Goal: Information Seeking & Learning: Compare options

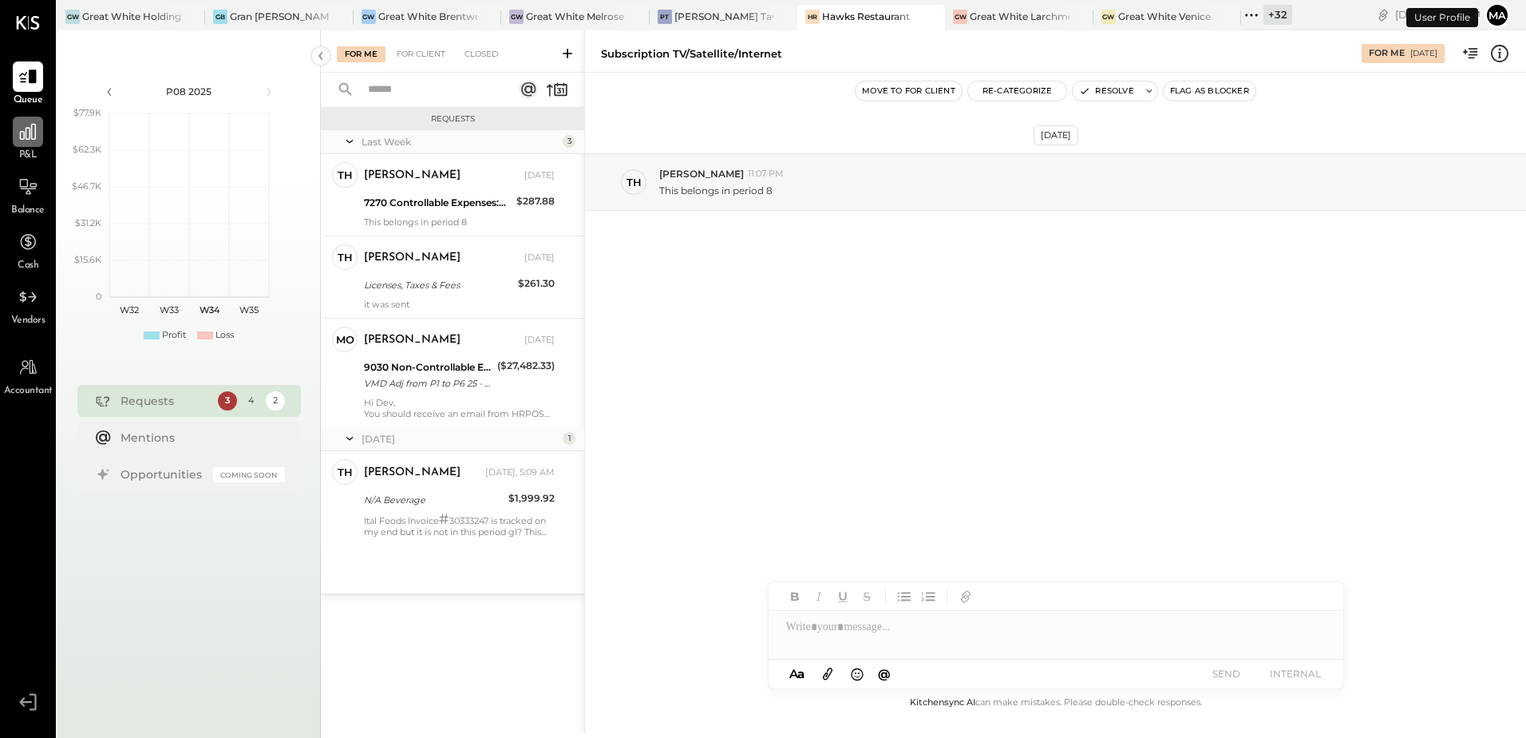
click at [36, 141] on icon at bounding box center [28, 131] width 21 height 21
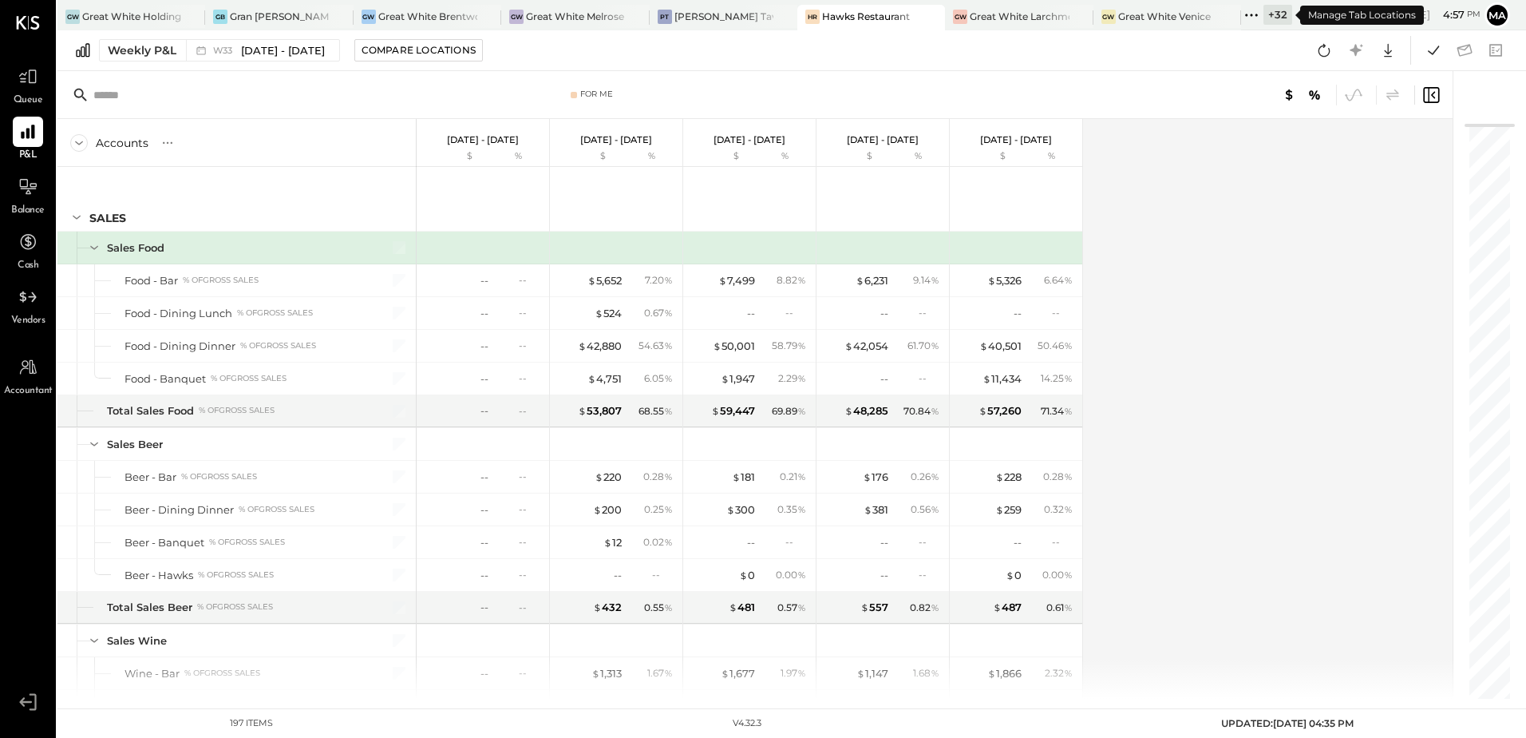
click at [1285, 20] on div "+ 32" at bounding box center [1278, 15] width 29 height 20
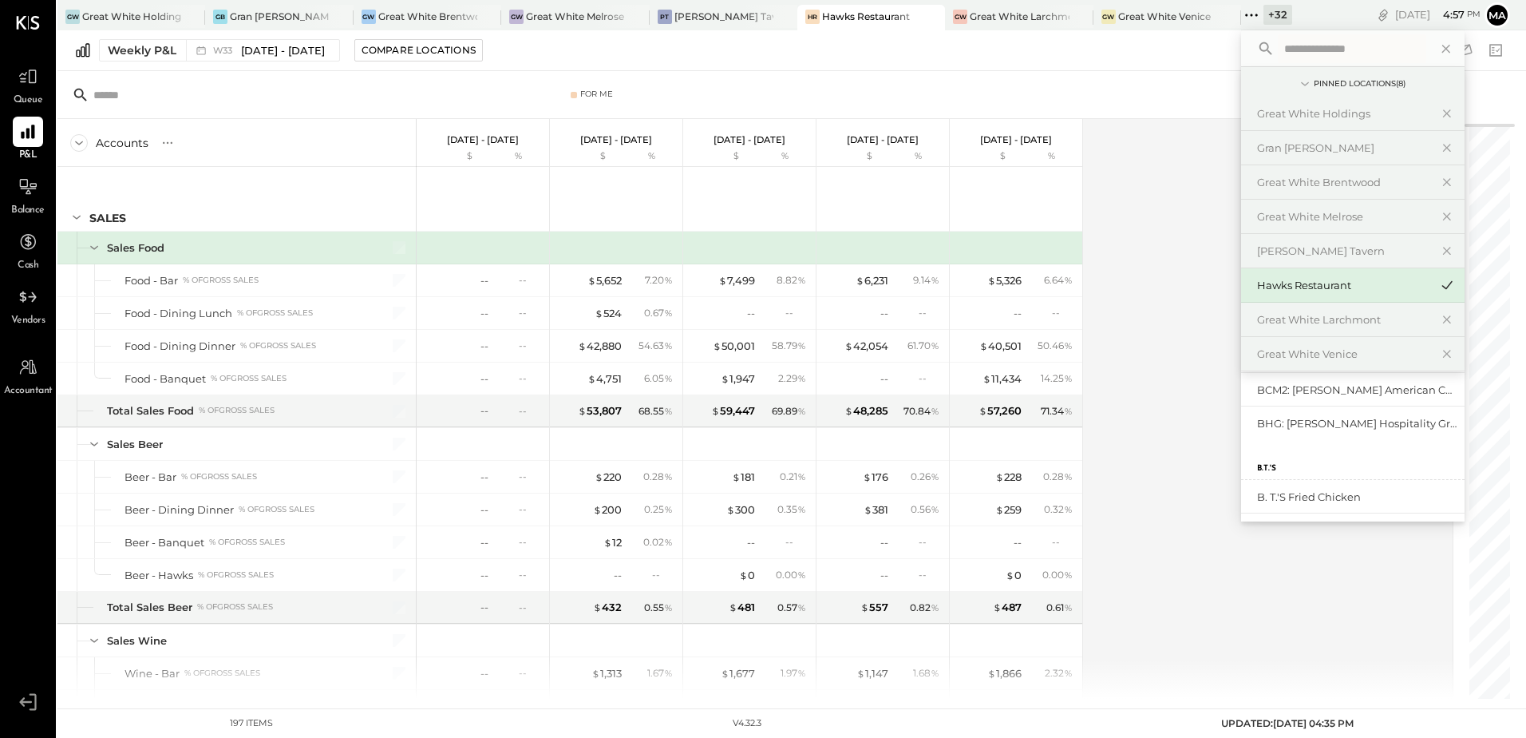
scroll to position [1196, 0]
click at [1286, 49] on input "text" at bounding box center [1352, 48] width 148 height 29
type input "***"
click at [1373, 401] on div "BCM1: [PERSON_NAME] Kitchen Bar Market" at bounding box center [1353, 392] width 224 height 34
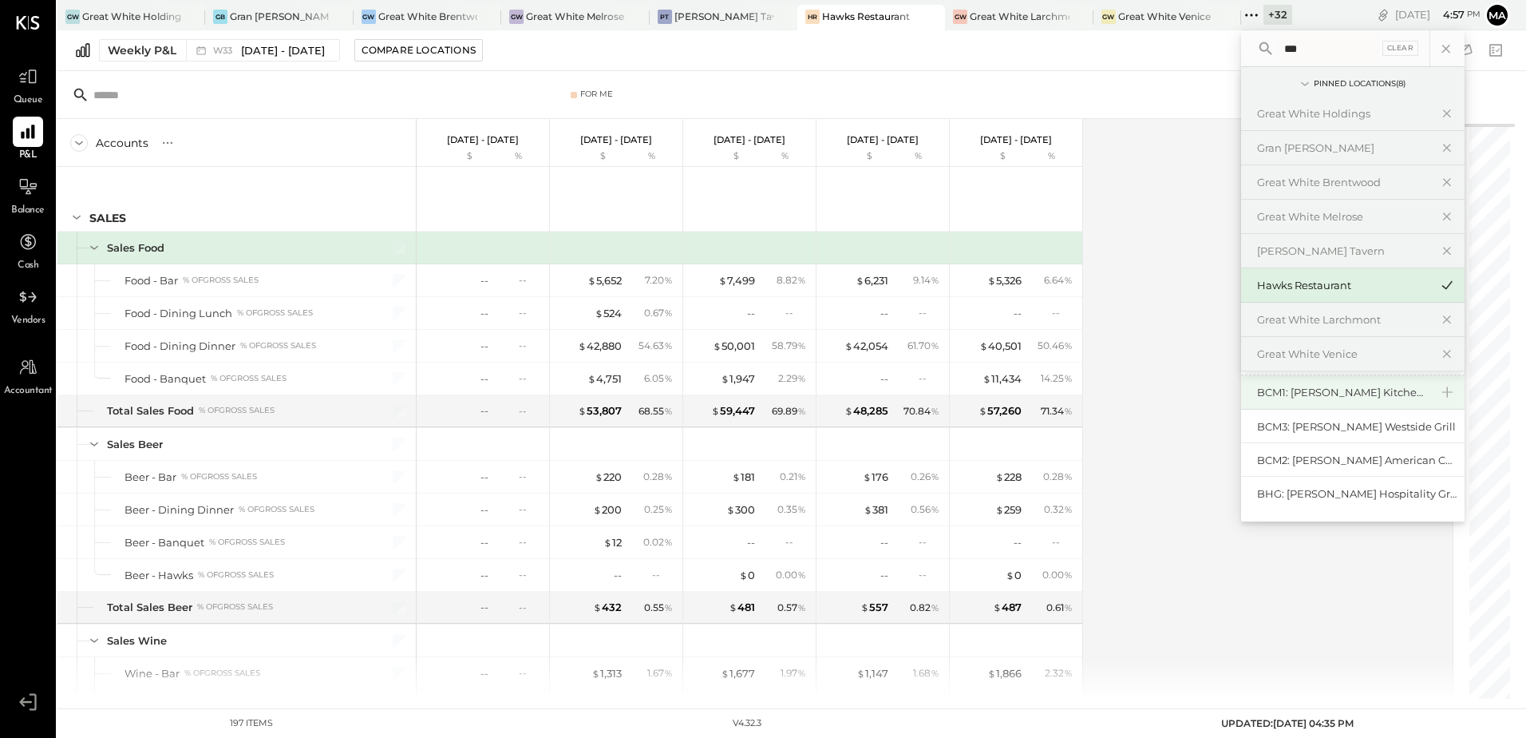
click at [1368, 396] on div "BCM1: [PERSON_NAME] Kitchen Bar Market" at bounding box center [1343, 392] width 172 height 15
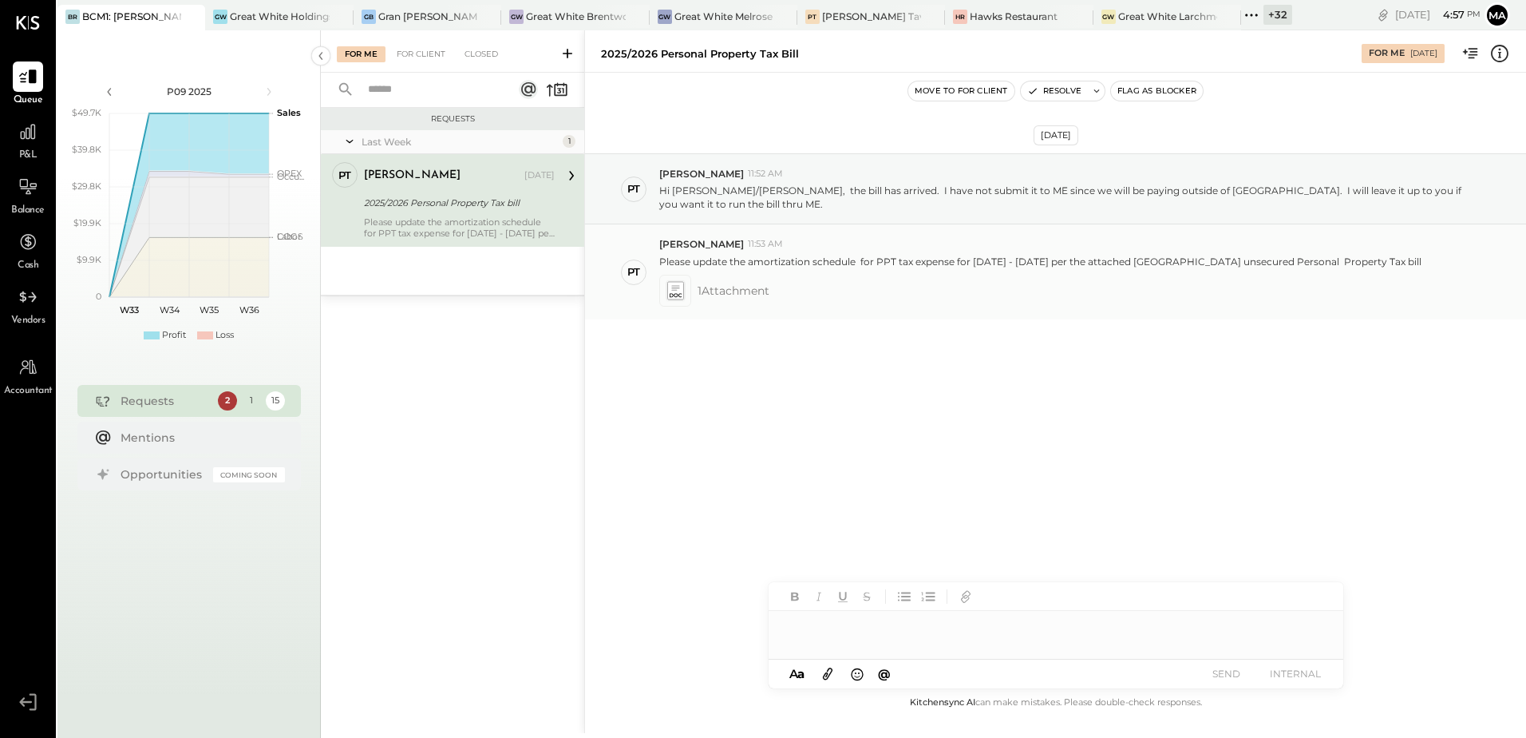
click at [825, 255] on p "Please update the amortization schedule for PPT tax expense for [DATE] - [DATE]…" at bounding box center [1040, 262] width 762 height 14
click at [18, 145] on div at bounding box center [28, 132] width 30 height 30
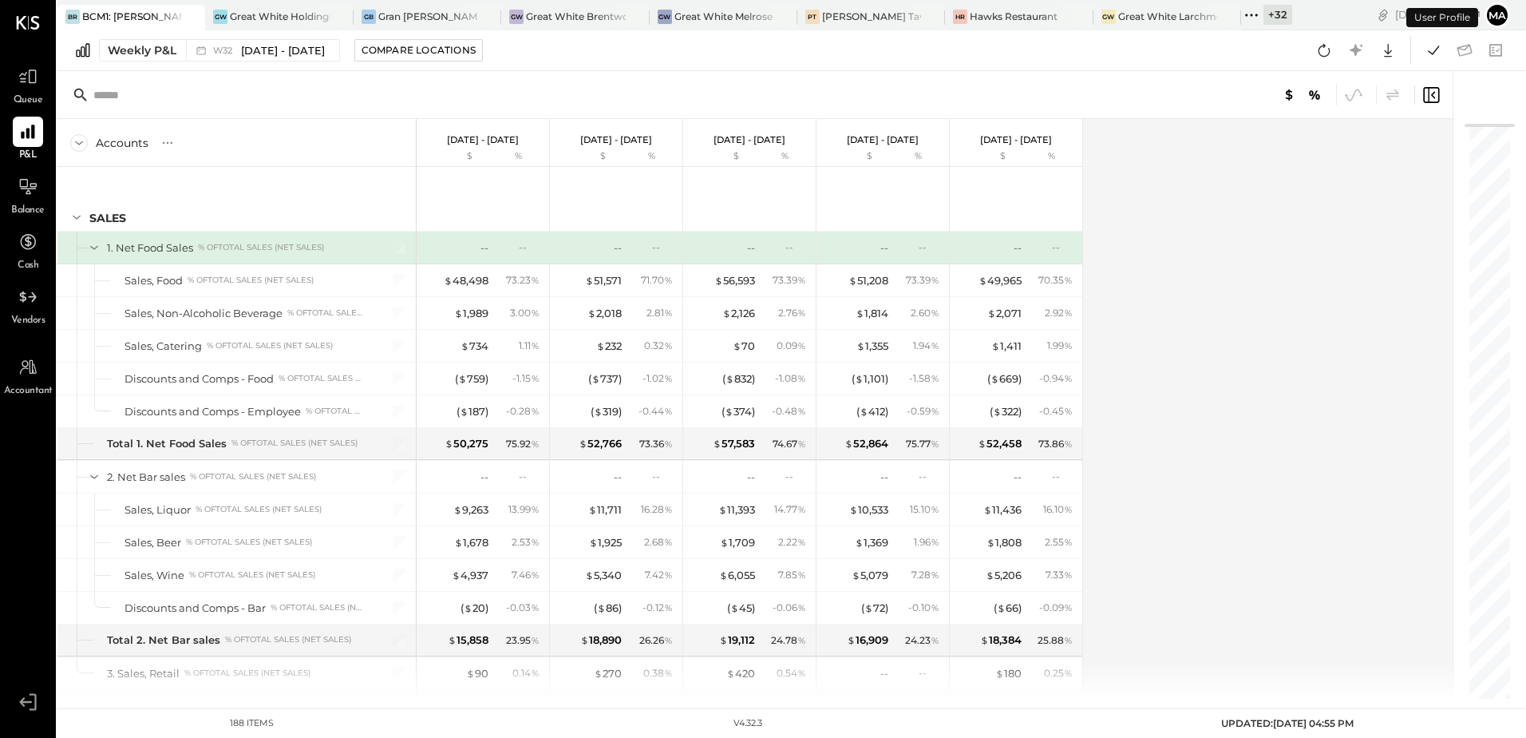
click at [139, 22] on div "BCM1: [PERSON_NAME] Kitchen Bar Market" at bounding box center [131, 17] width 99 height 14
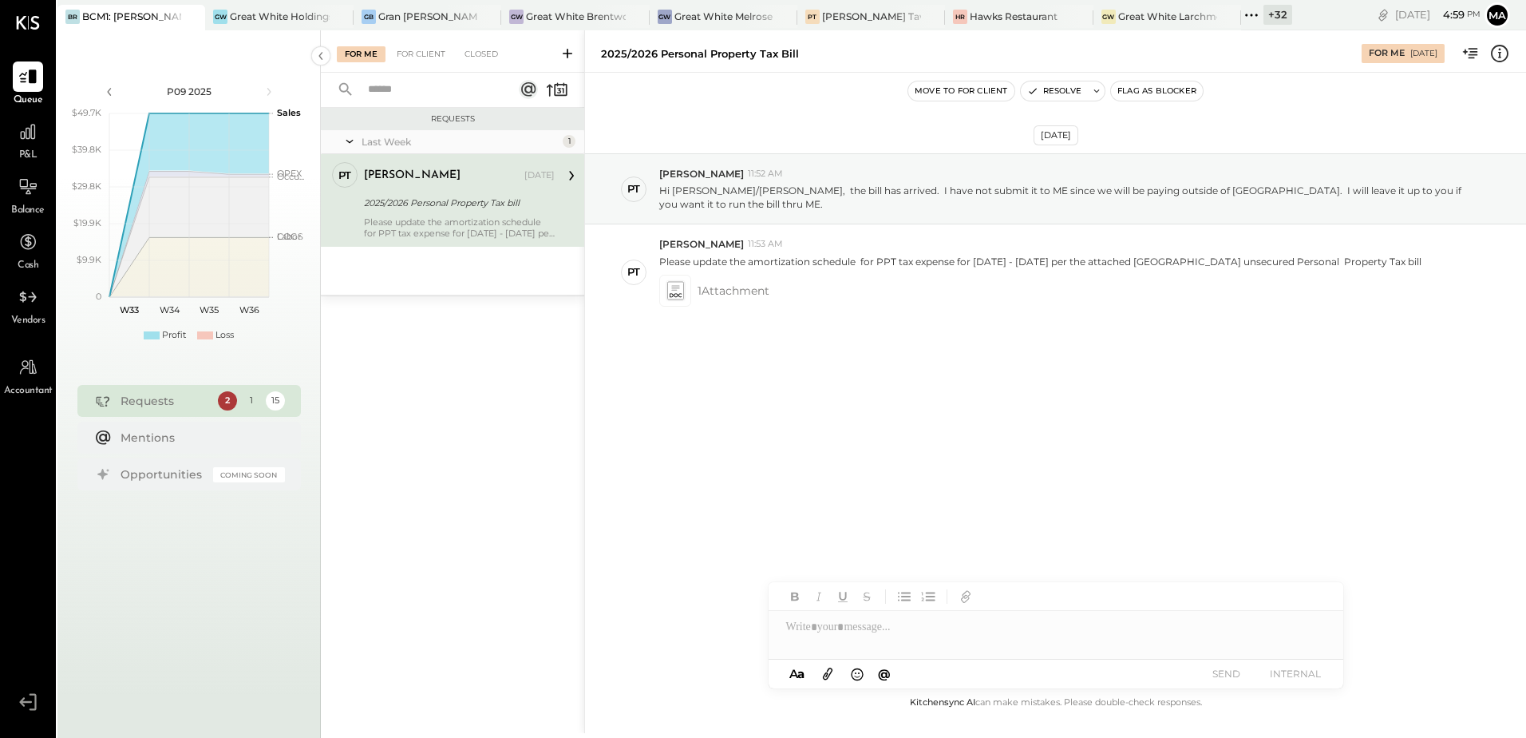
click at [27, 155] on span "P&L" at bounding box center [28, 155] width 18 height 14
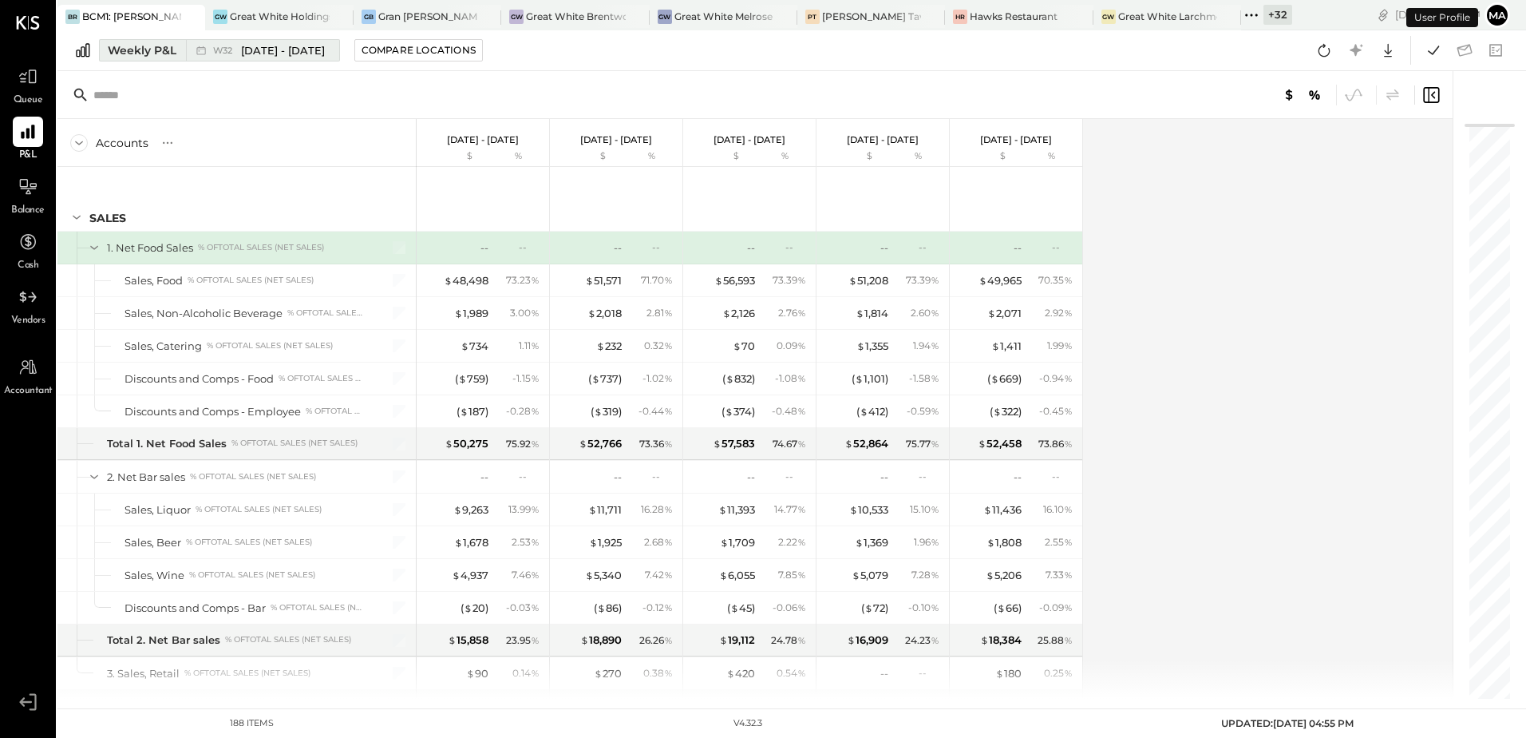
click at [156, 48] on div "Weekly P&L" at bounding box center [142, 50] width 69 height 16
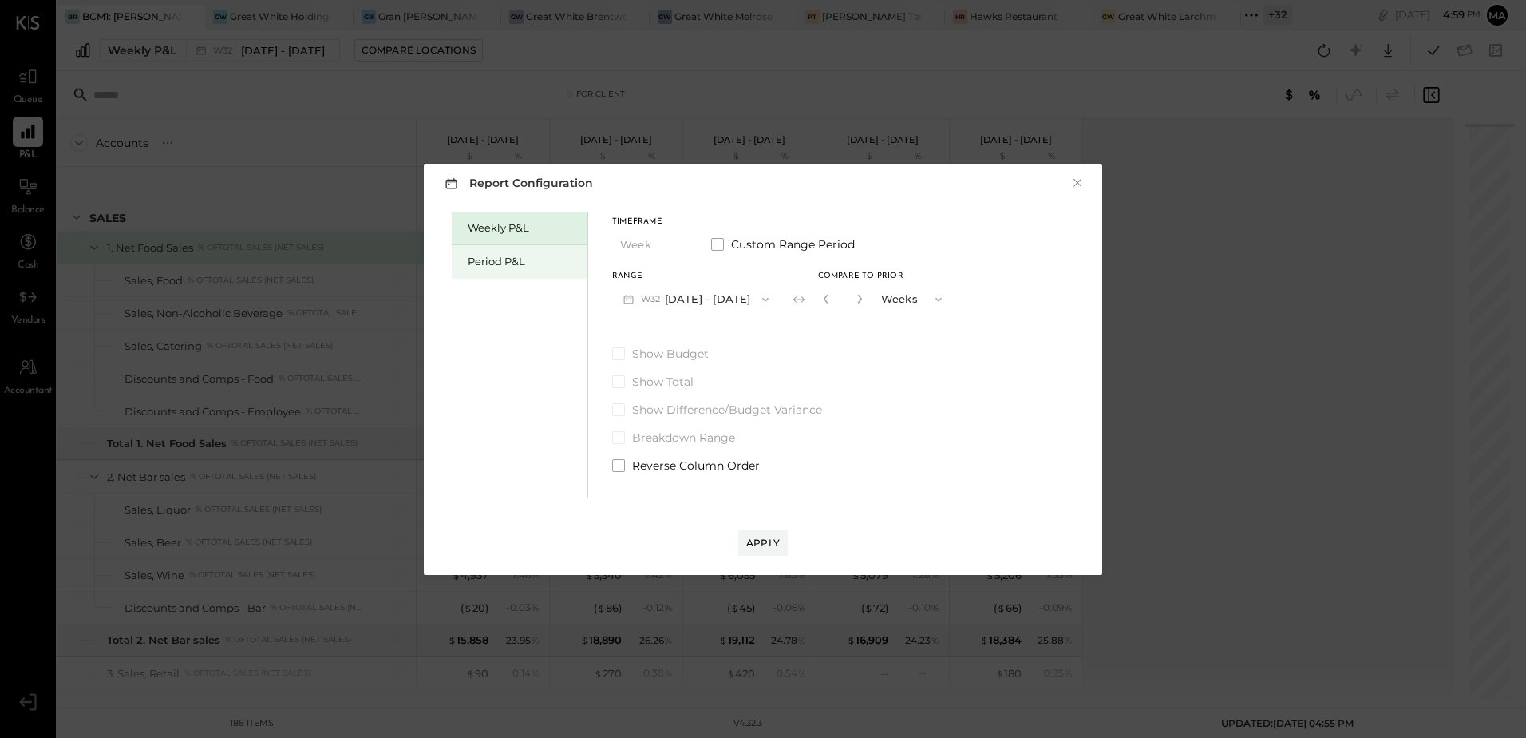
click at [504, 259] on div "Period P&L" at bounding box center [524, 261] width 112 height 15
click at [667, 303] on button "P09 [DATE] - [DATE]" at bounding box center [695, 299] width 166 height 30
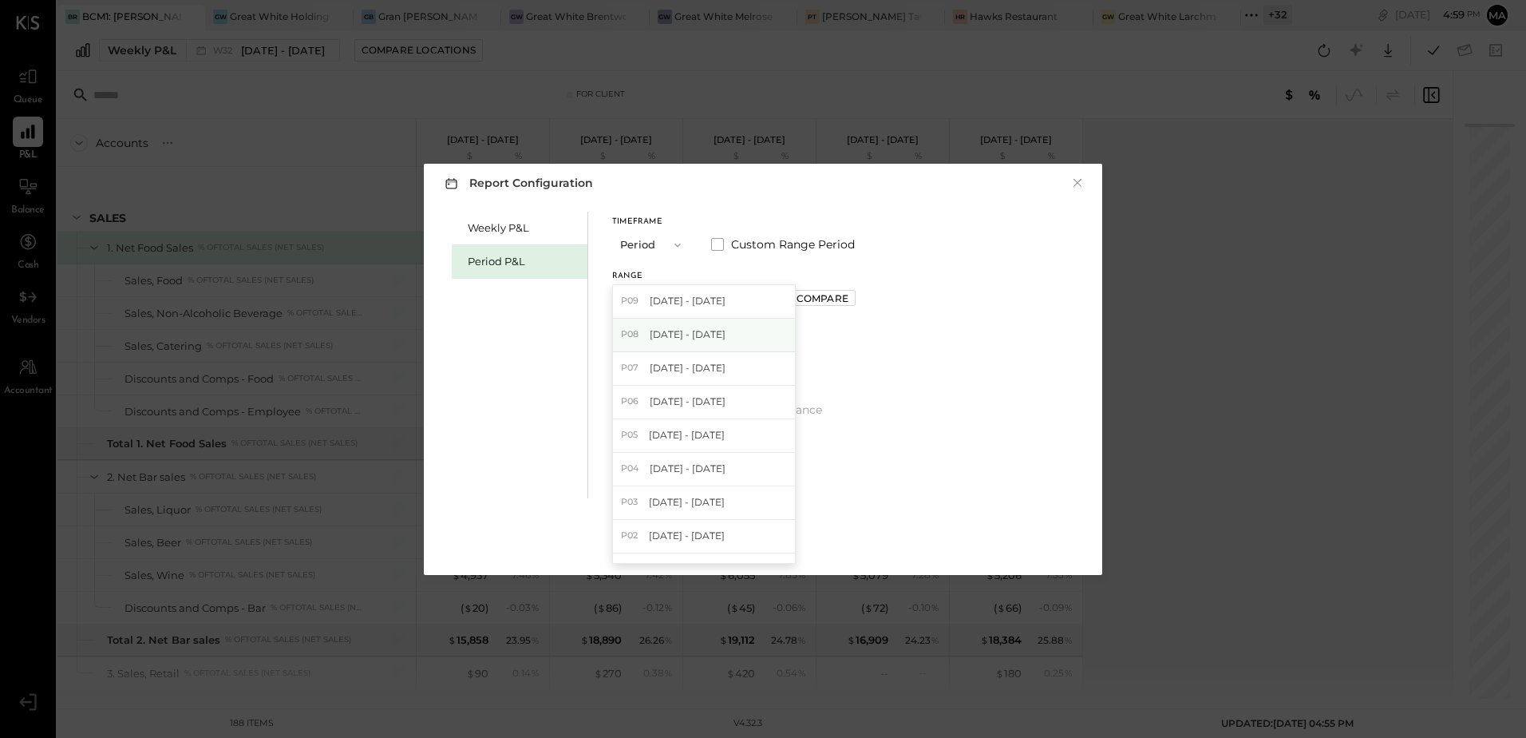
click at [694, 338] on span "[DATE] - [DATE]" at bounding box center [688, 334] width 76 height 14
click at [833, 303] on div "Compare" at bounding box center [823, 298] width 52 height 14
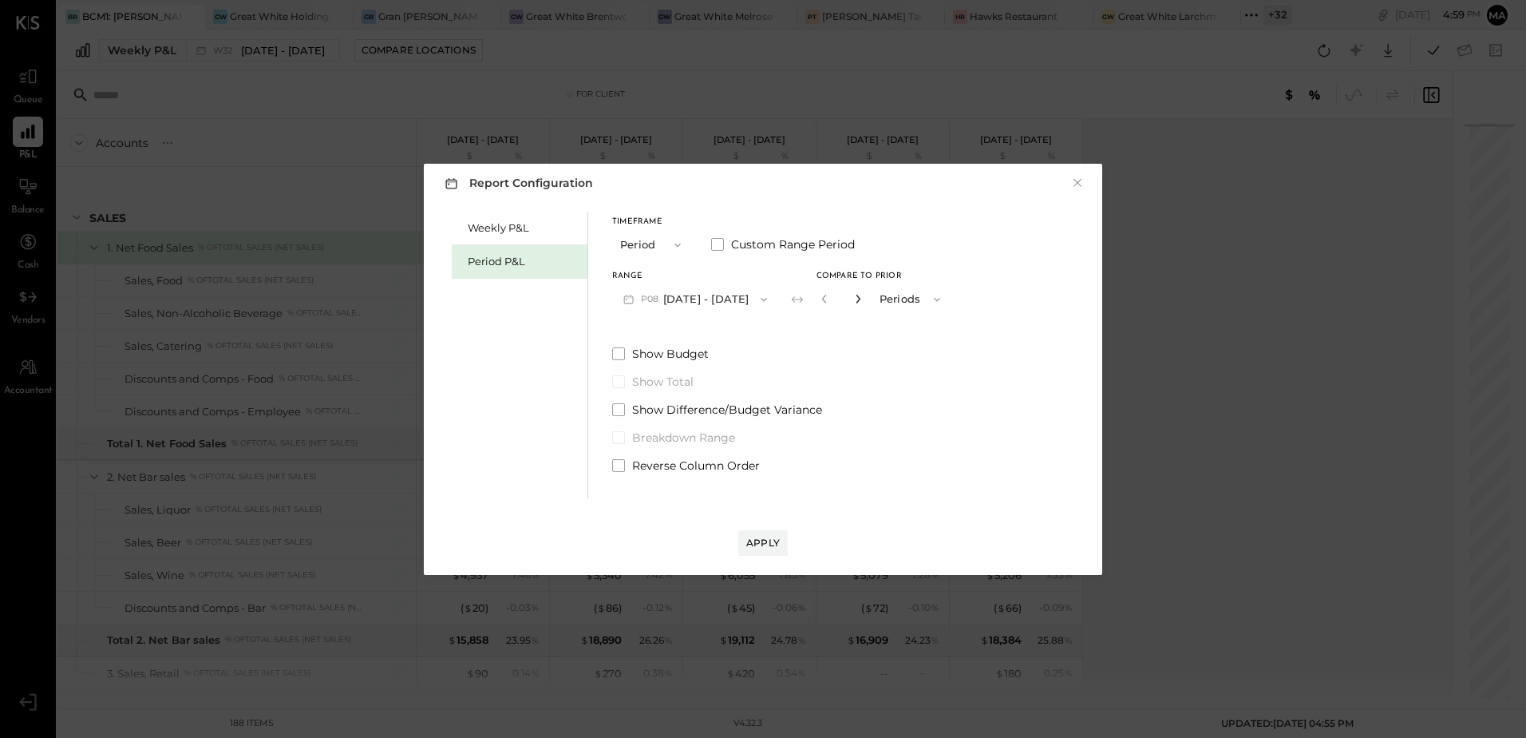
click at [863, 300] on icon "button" at bounding box center [858, 299] width 10 height 10
type input "*"
click at [766, 547] on div "Apply" at bounding box center [763, 543] width 34 height 14
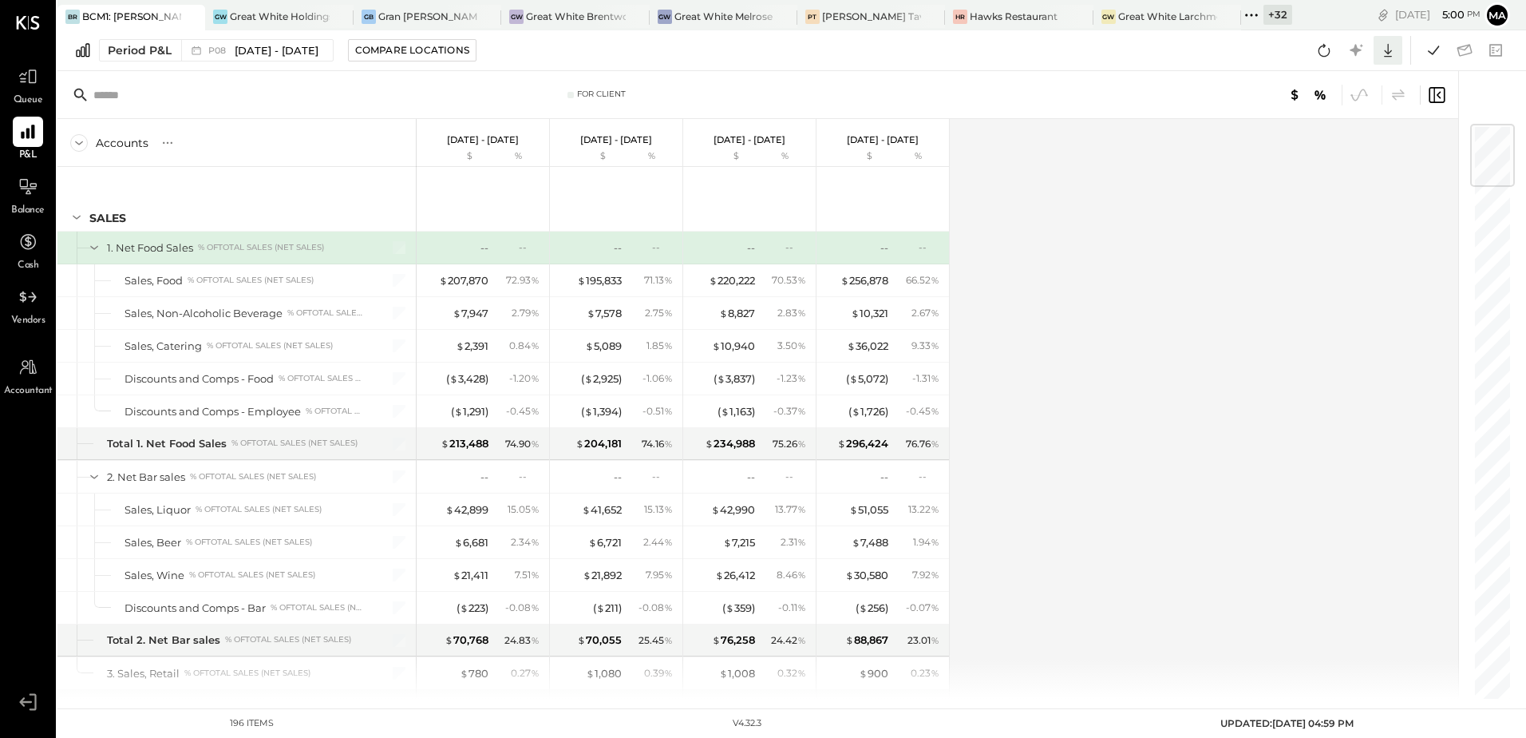
click at [1392, 46] on icon at bounding box center [1388, 50] width 21 height 21
click at [1325, 148] on div "Excel" at bounding box center [1339, 144] width 128 height 34
click at [1321, 51] on icon at bounding box center [1324, 50] width 21 height 21
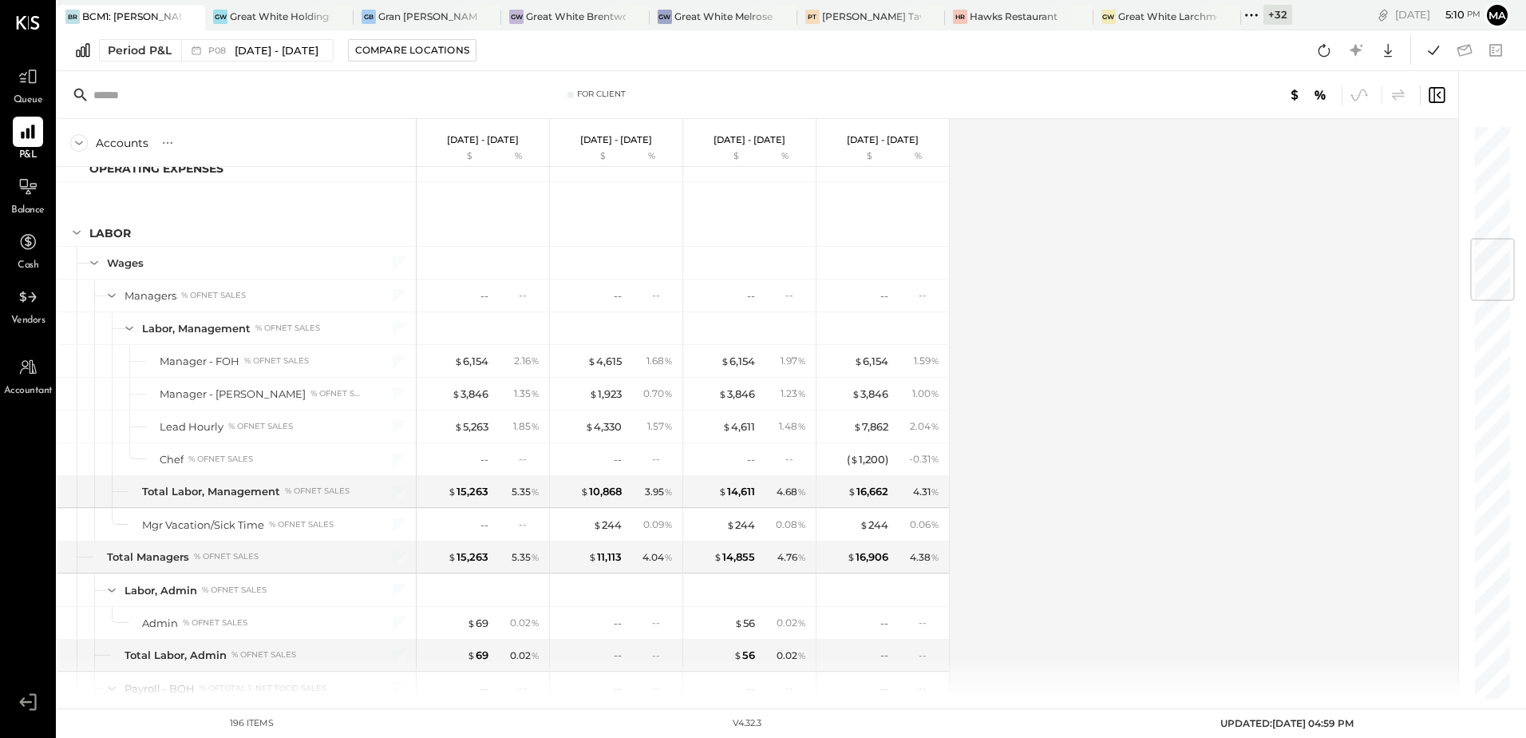
scroll to position [958, 0]
